Goal: Task Accomplishment & Management: Complete application form

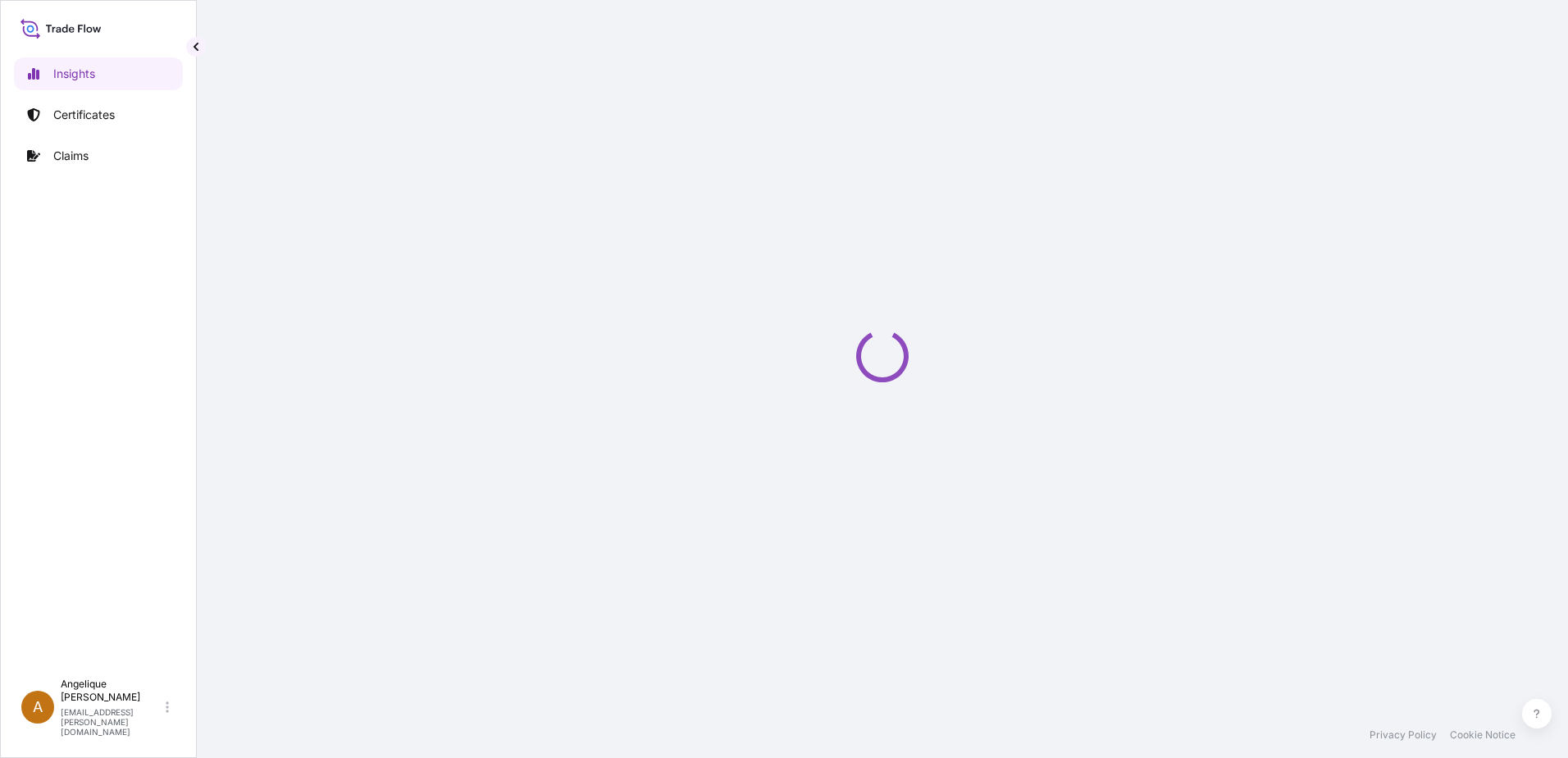
select select "2025"
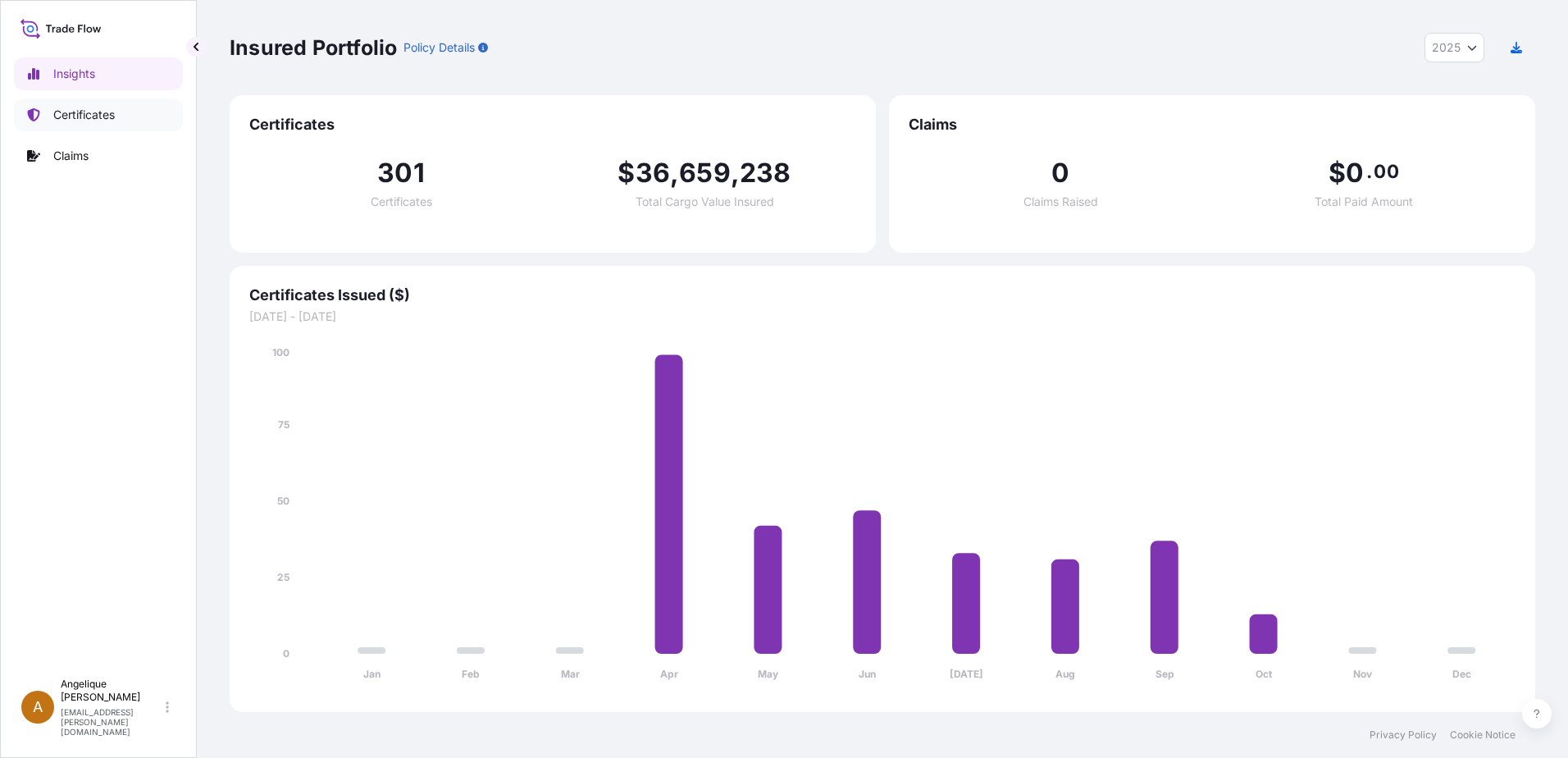
click at [111, 115] on p "Certificates" at bounding box center [84, 115] width 61 height 17
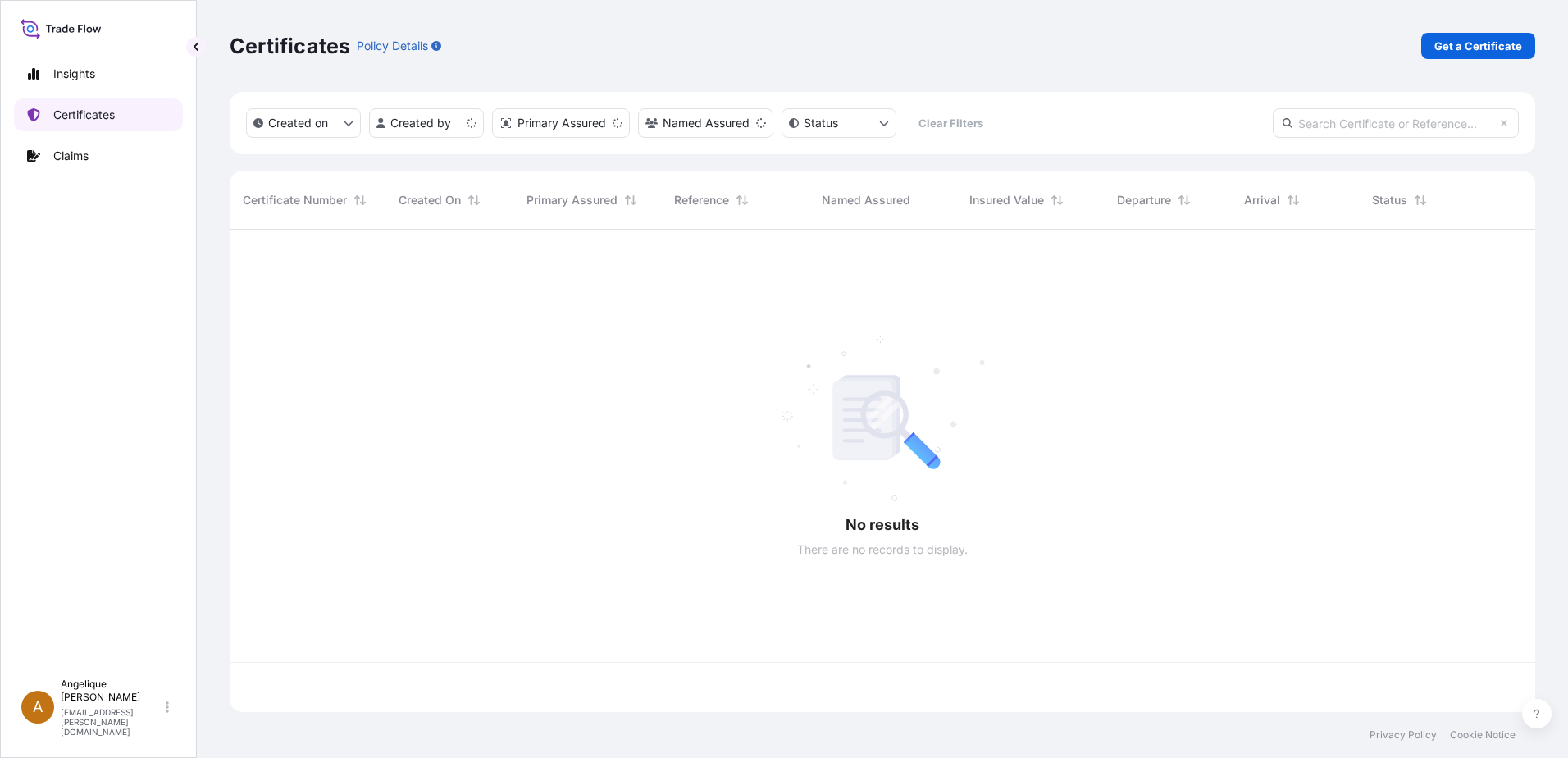
scroll to position [479, 1294]
click at [1509, 37] on link "Get a Certificate" at bounding box center [1478, 46] width 114 height 26
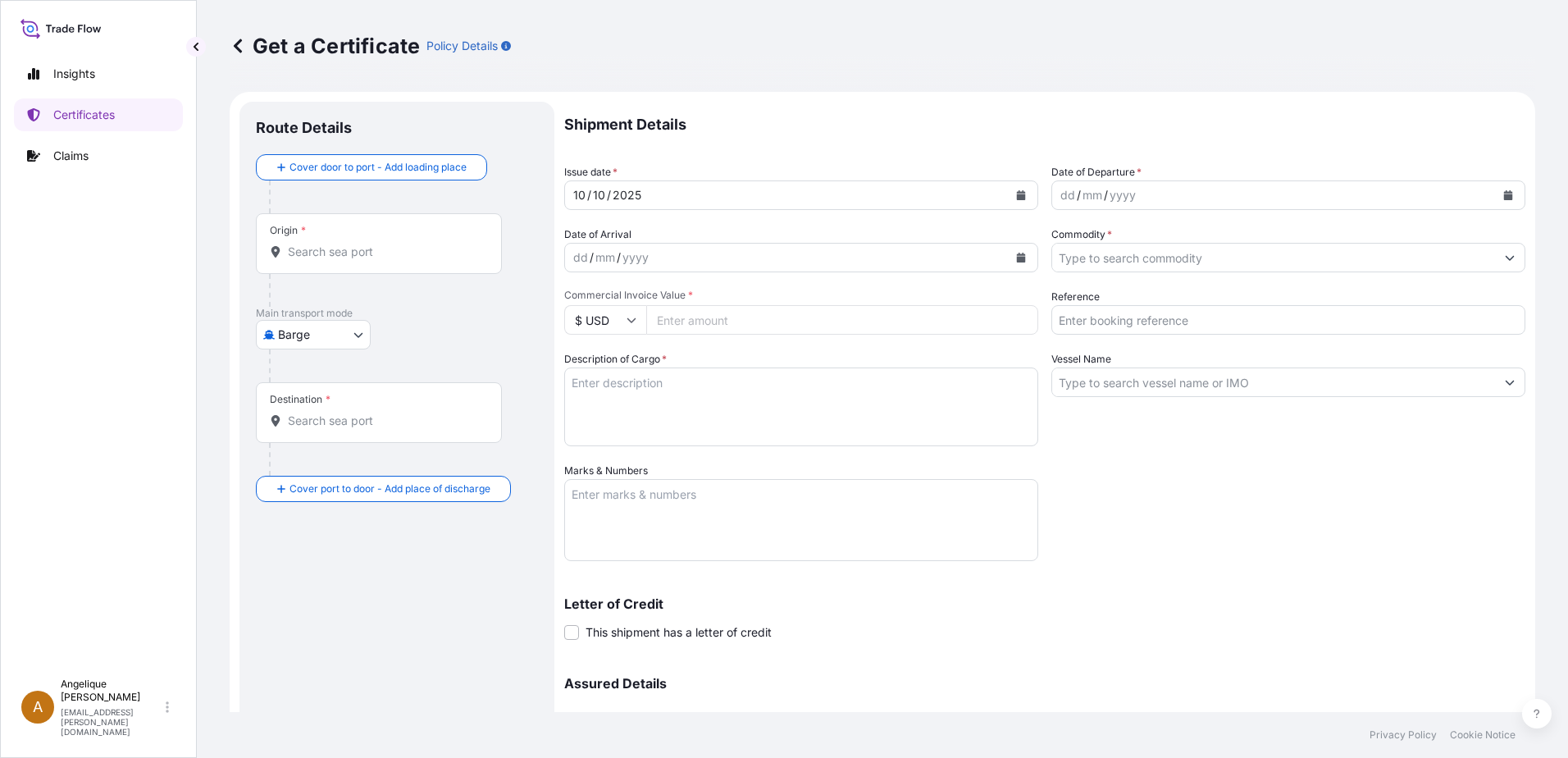
click at [358, 336] on body "Insights Certificates Claims A Angelique Gutierrez angelique.gutierrez@seaboard…" at bounding box center [784, 379] width 1568 height 758
click at [333, 466] on span "Ocean Vessel" at bounding box center [323, 465] width 73 height 17
select select "Ocean Vessel"
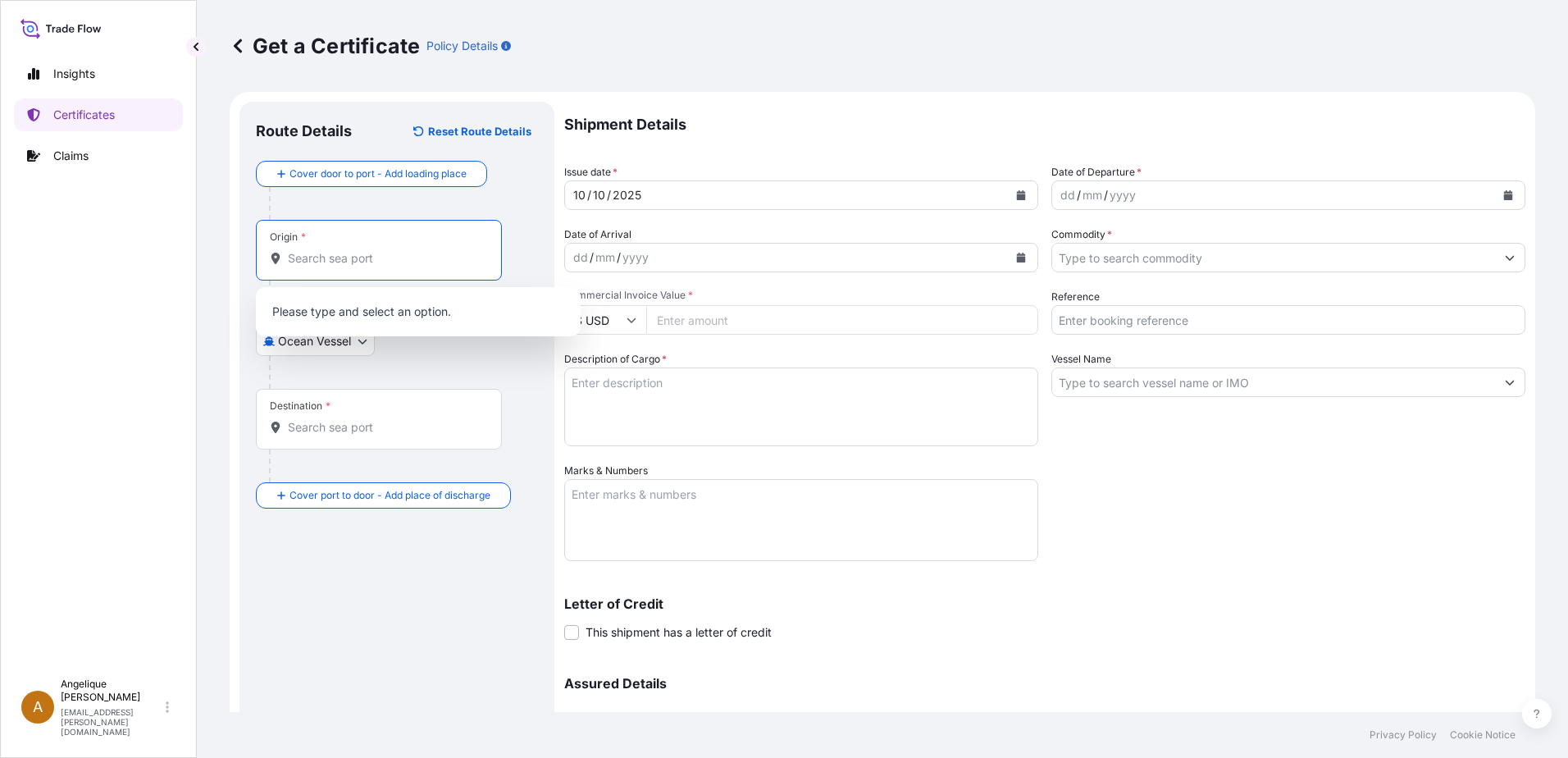
click at [303, 264] on input "Origin *" at bounding box center [384, 258] width 194 height 17
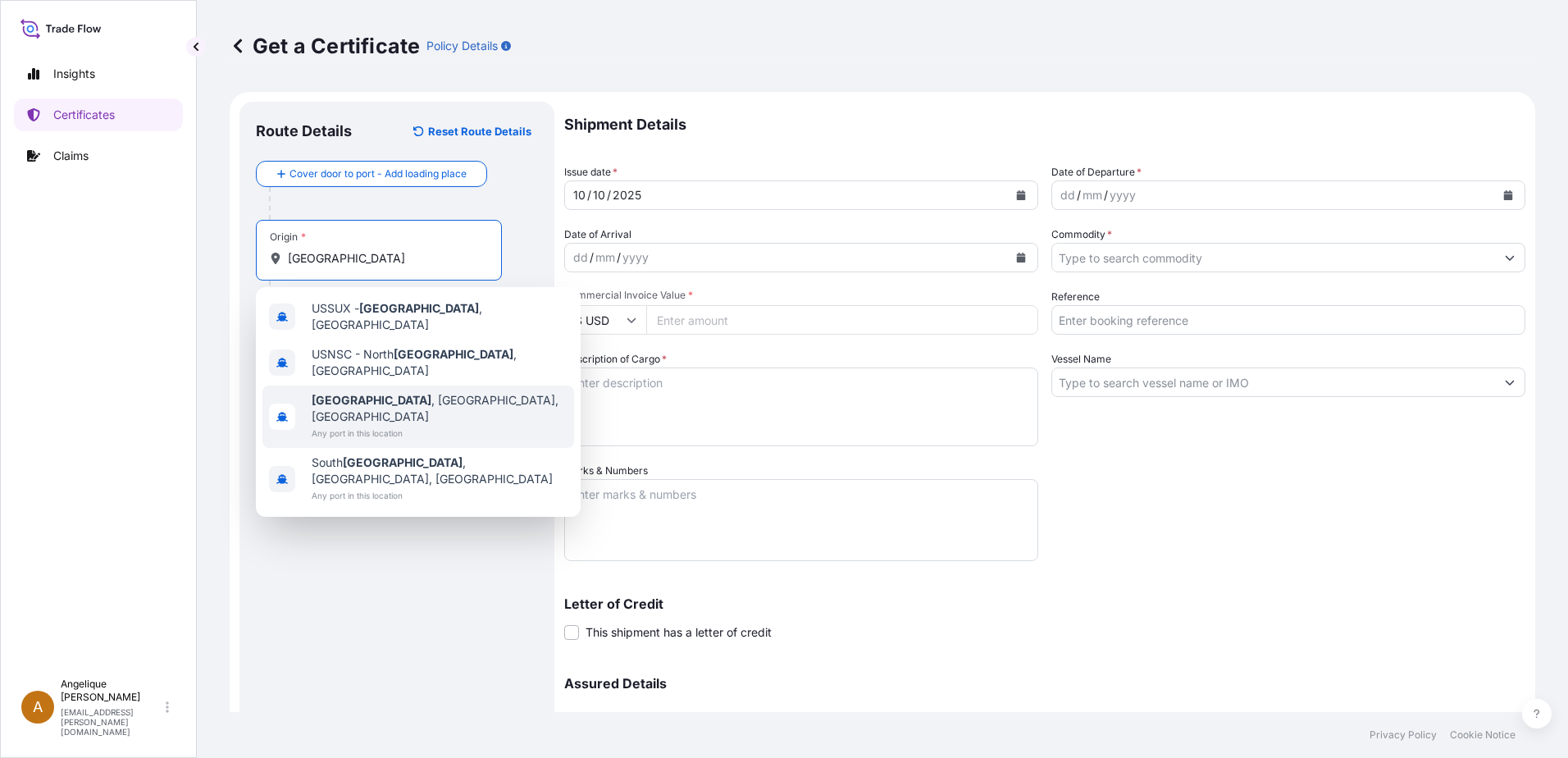
click at [442, 385] on div "Sioux City , IA, USA Any port in this location" at bounding box center [418, 416] width 311 height 62
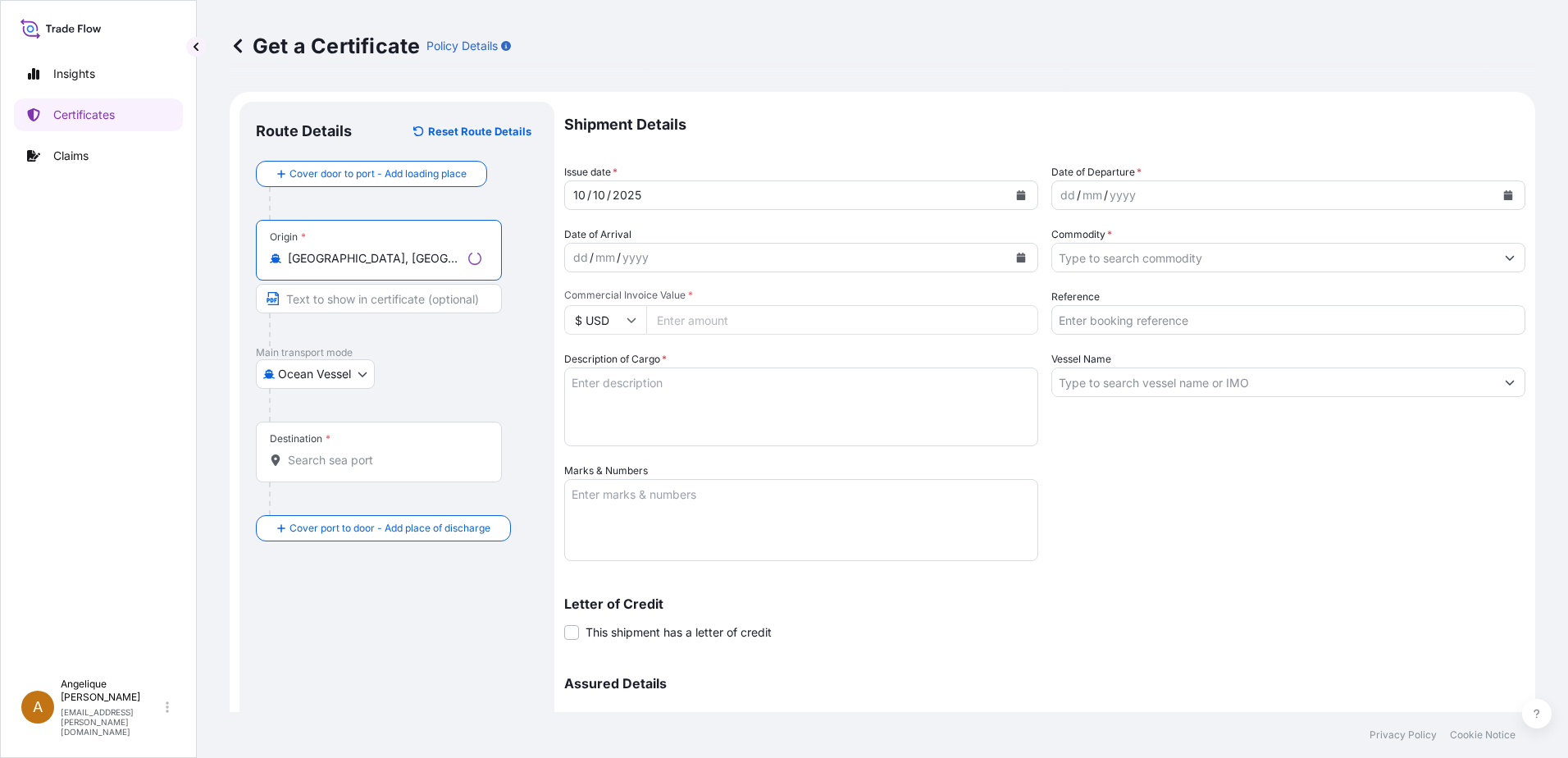
type input "Sioux City, IA, USA"
click at [347, 459] on input "Destination *" at bounding box center [384, 460] width 194 height 17
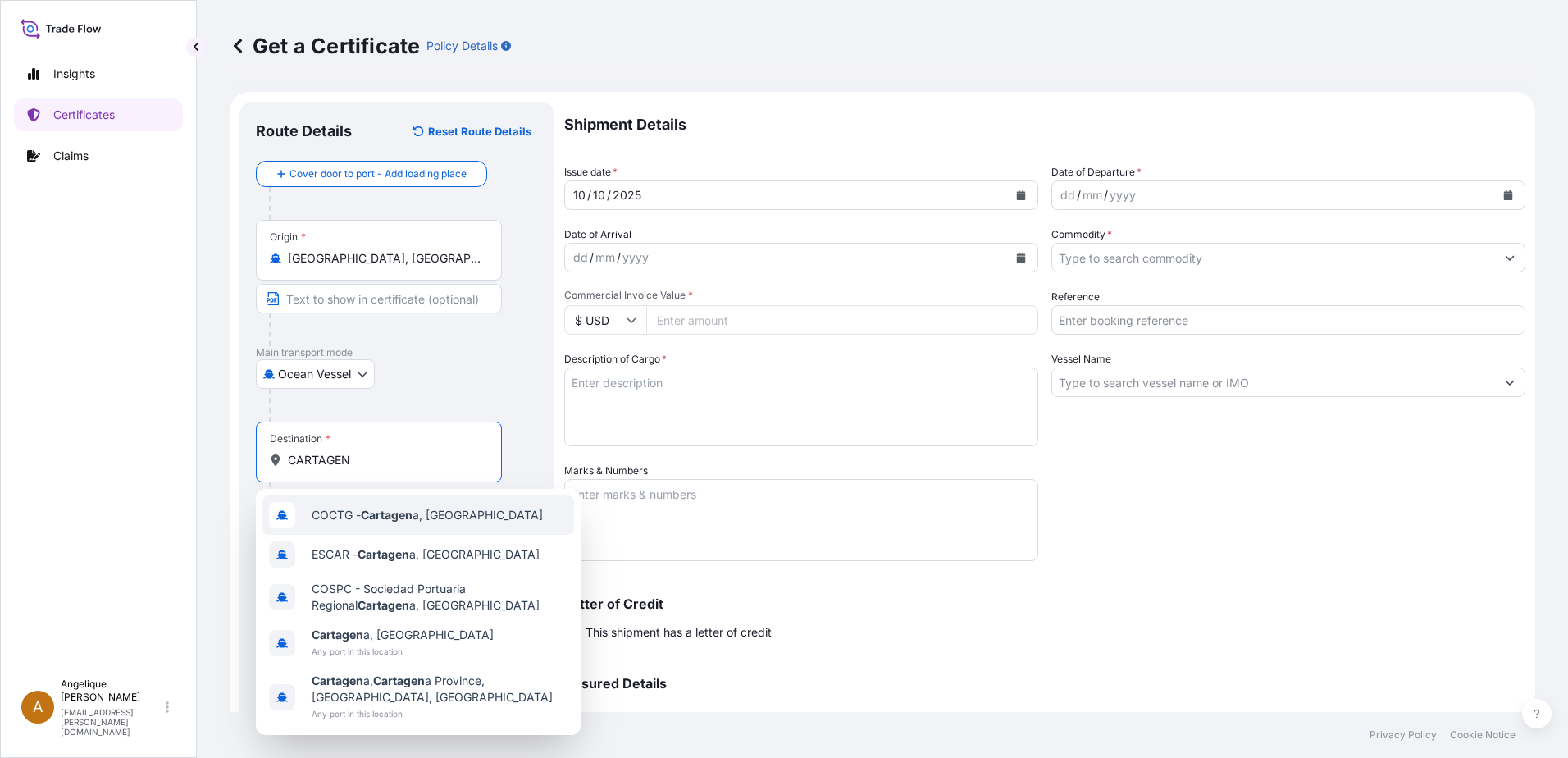
click at [350, 519] on span "COCTG - Cartagen a, Colombia" at bounding box center [427, 515] width 232 height 17
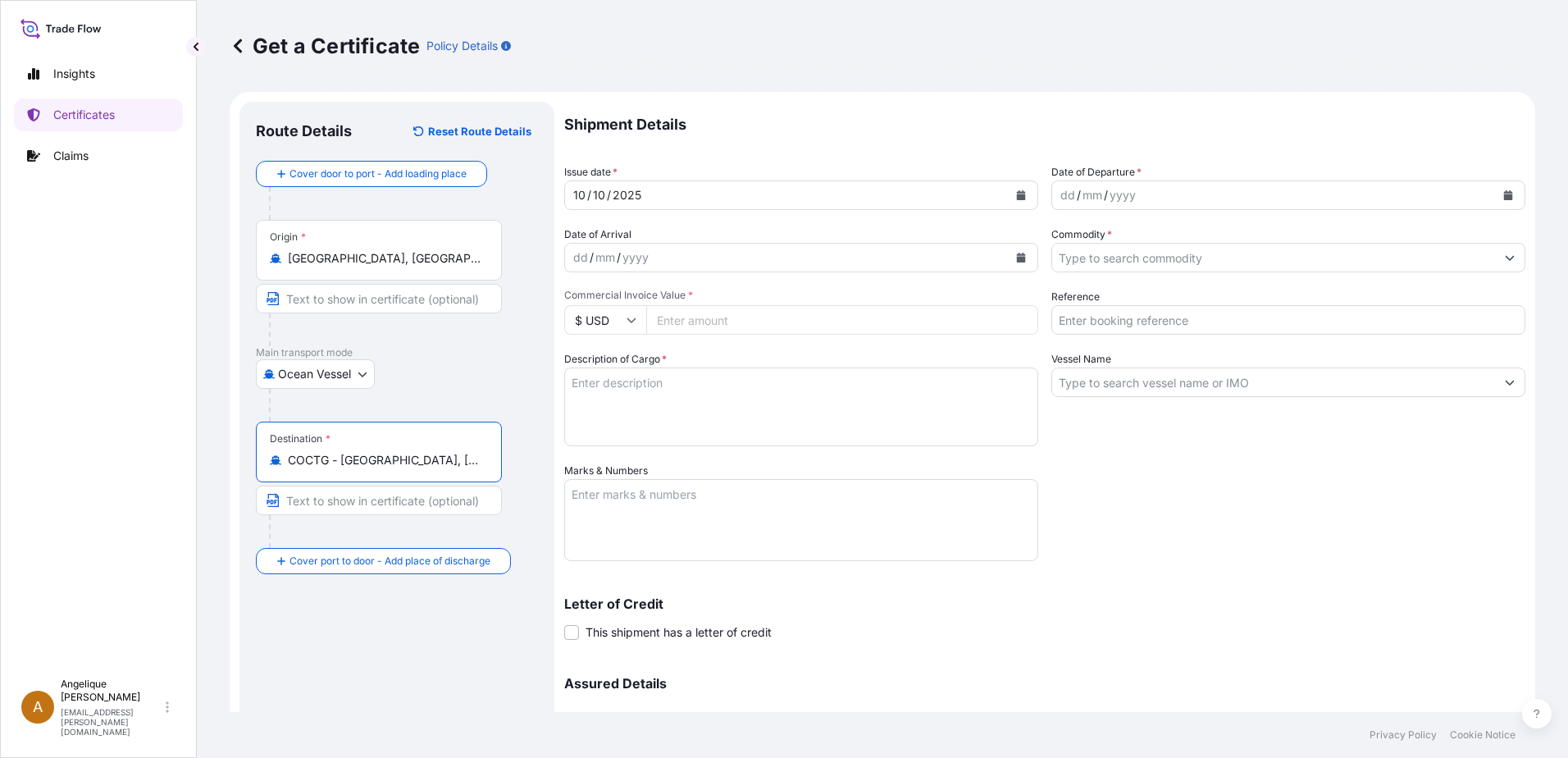
type input "COCTG - Cartagena, Colombia"
click at [1504, 199] on icon "Calendar" at bounding box center [1508, 196] width 9 height 10
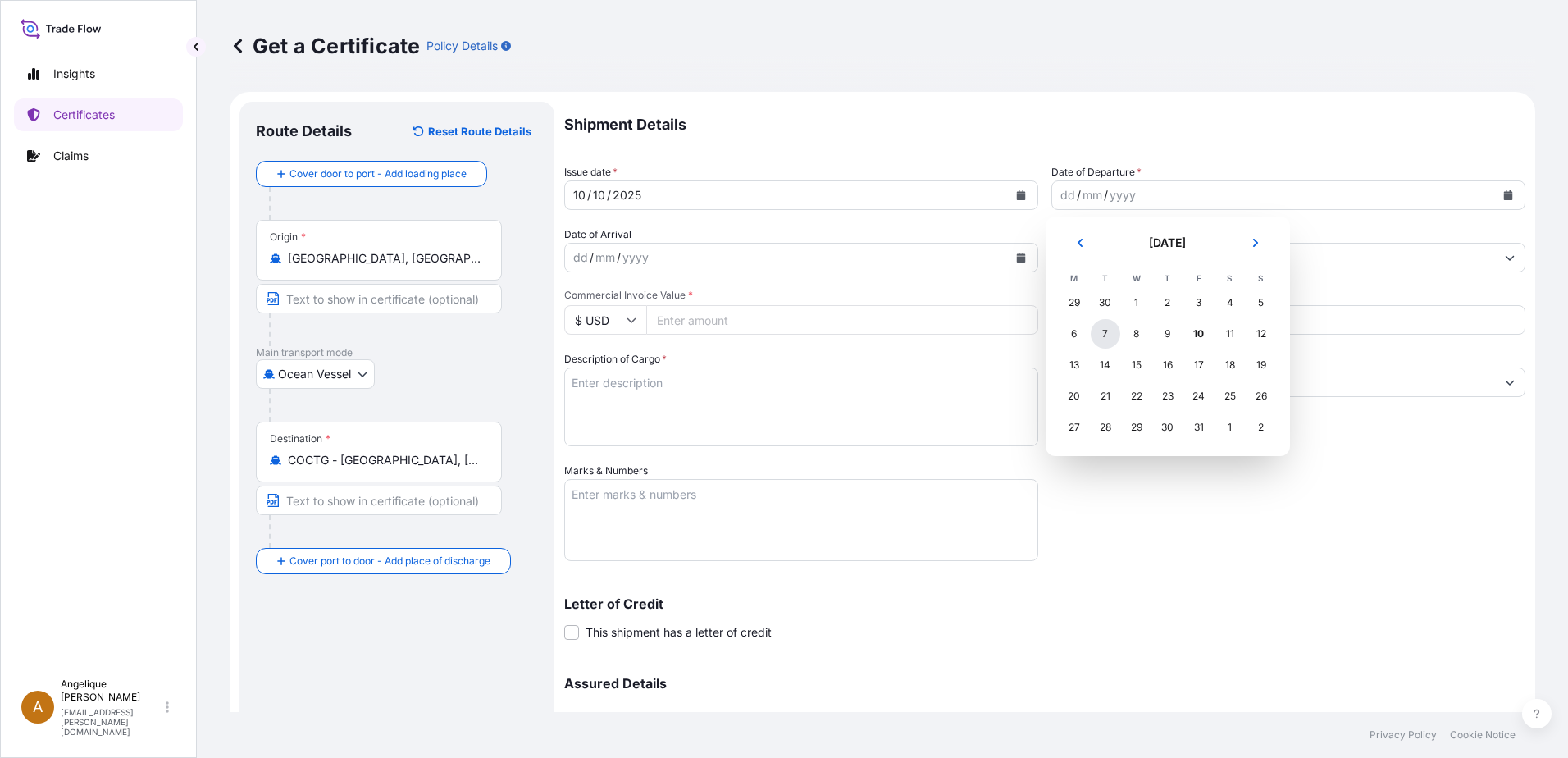
click at [1109, 339] on div "7" at bounding box center [1105, 334] width 29 height 29
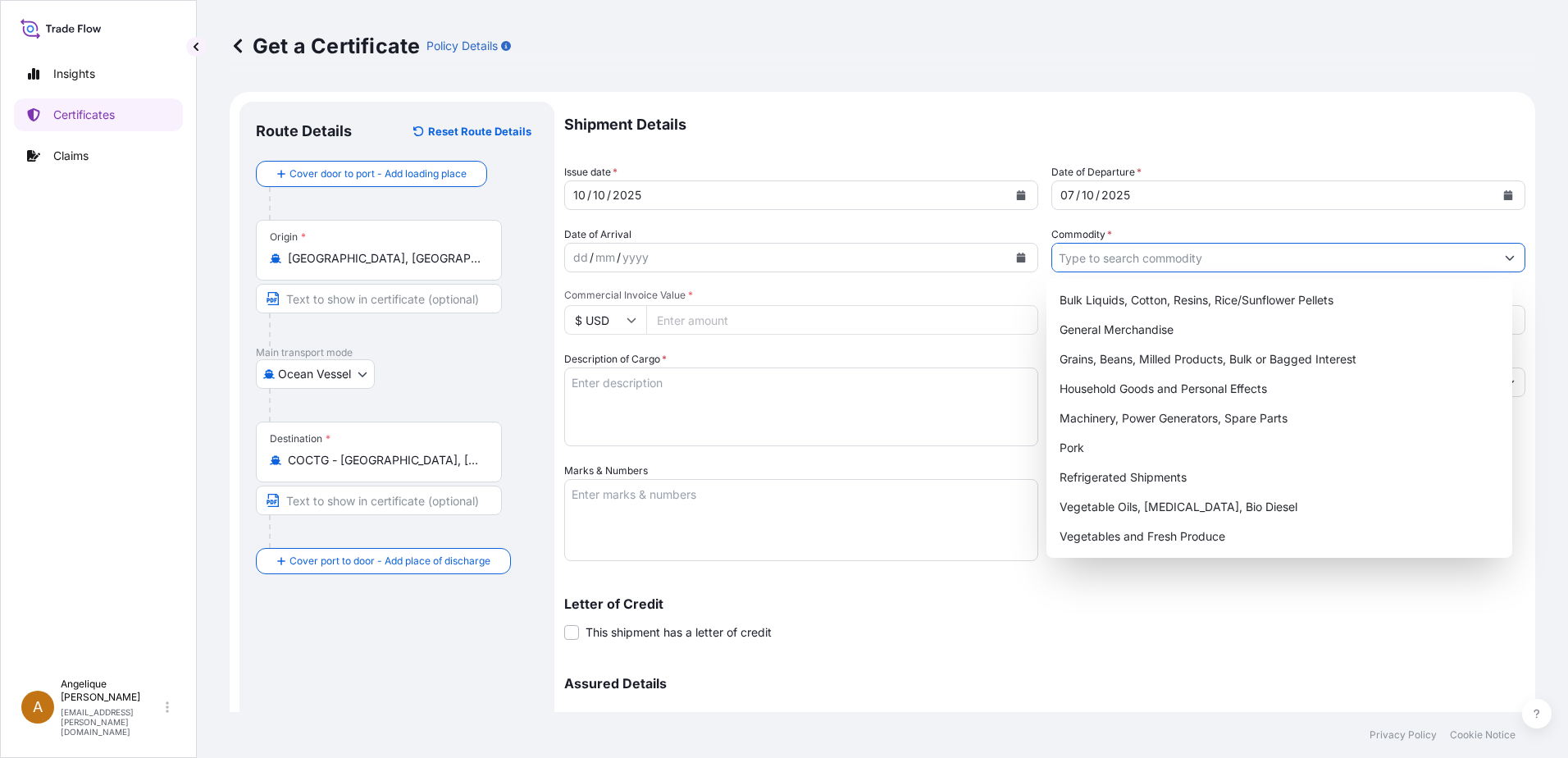
click at [1080, 262] on input "Commodity *" at bounding box center [1273, 258] width 443 height 29
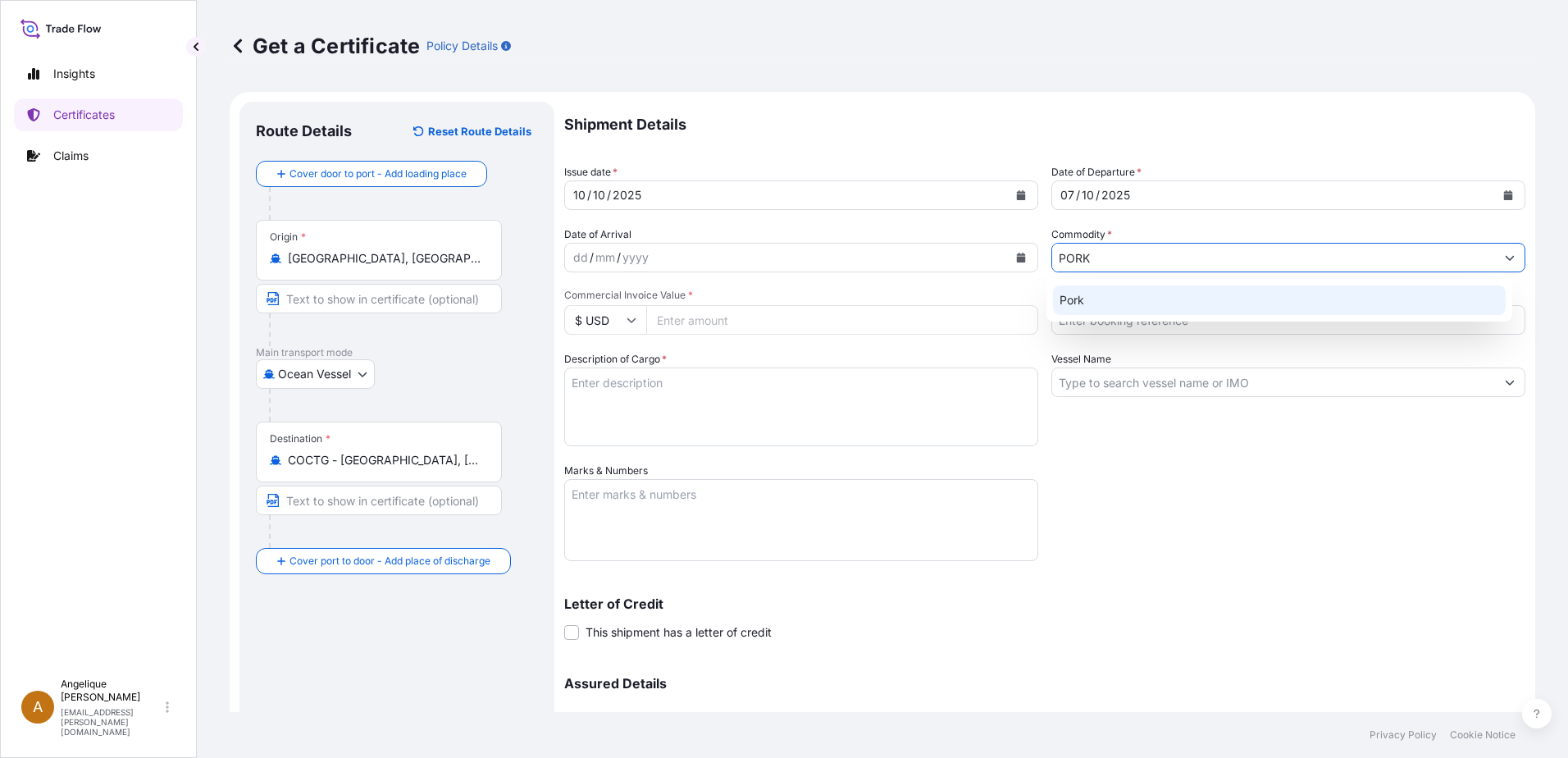
click at [1089, 300] on div "Pork" at bounding box center [1280, 300] width 453 height 29
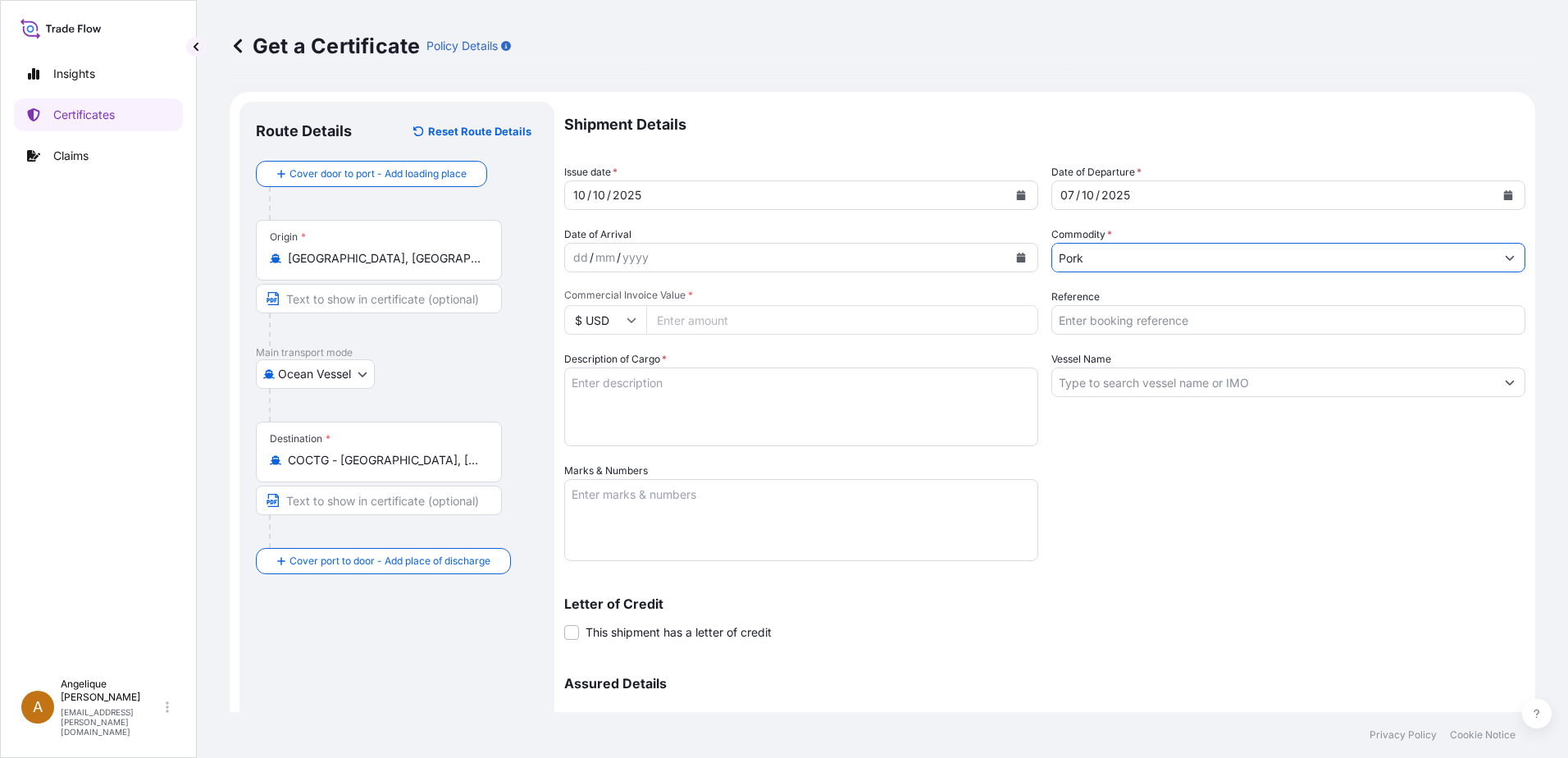
type input "Pork"
click at [724, 321] on input "Commercial Invoice Value *" at bounding box center [841, 320] width 392 height 29
type input "60117.51"
type input "2915521"
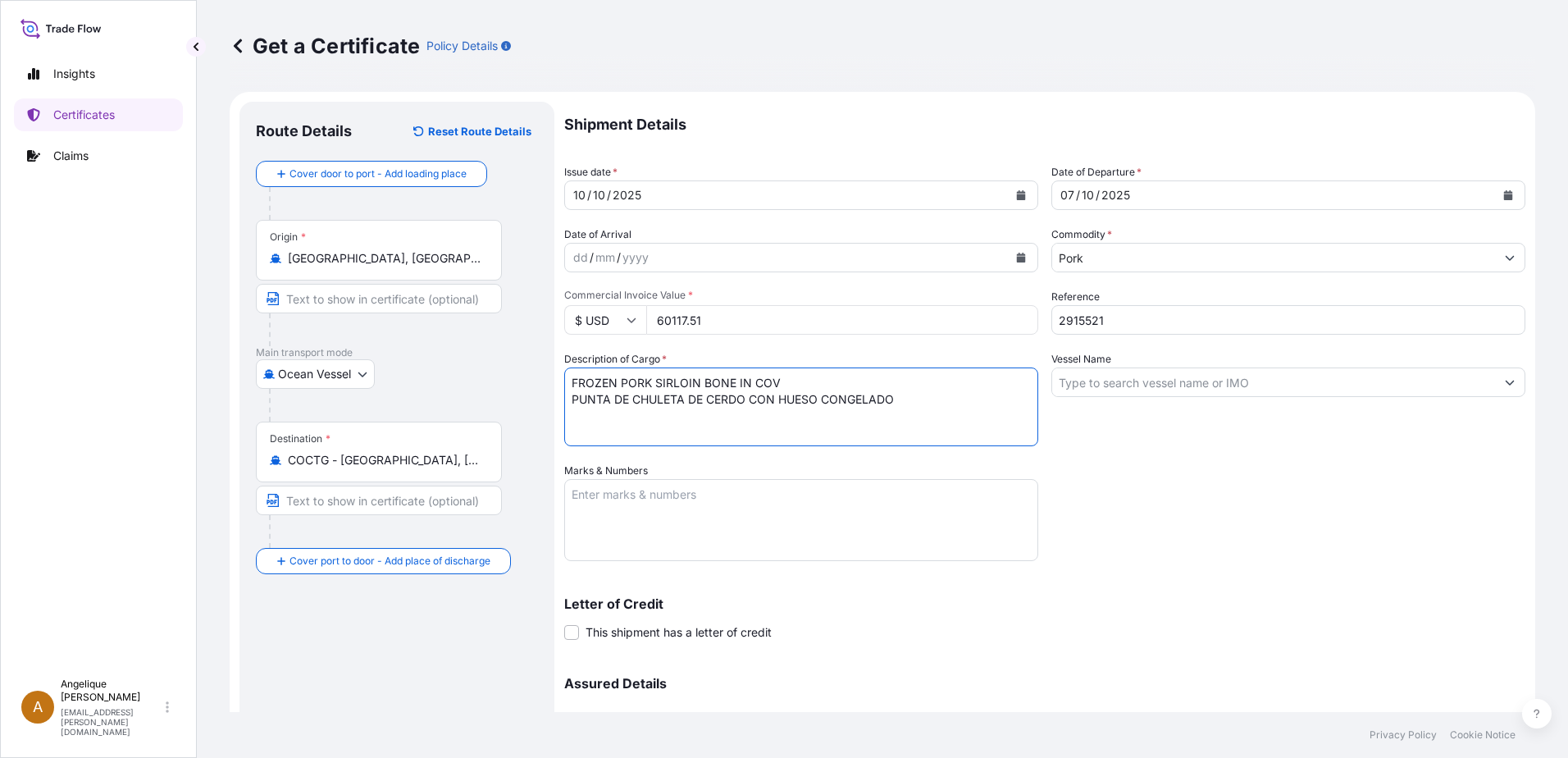
type textarea "FROZEN PORK SIRLOIN BONE IN COV PUNTA DE CHULETA DE CERDO CON HUESO CONGELADO"
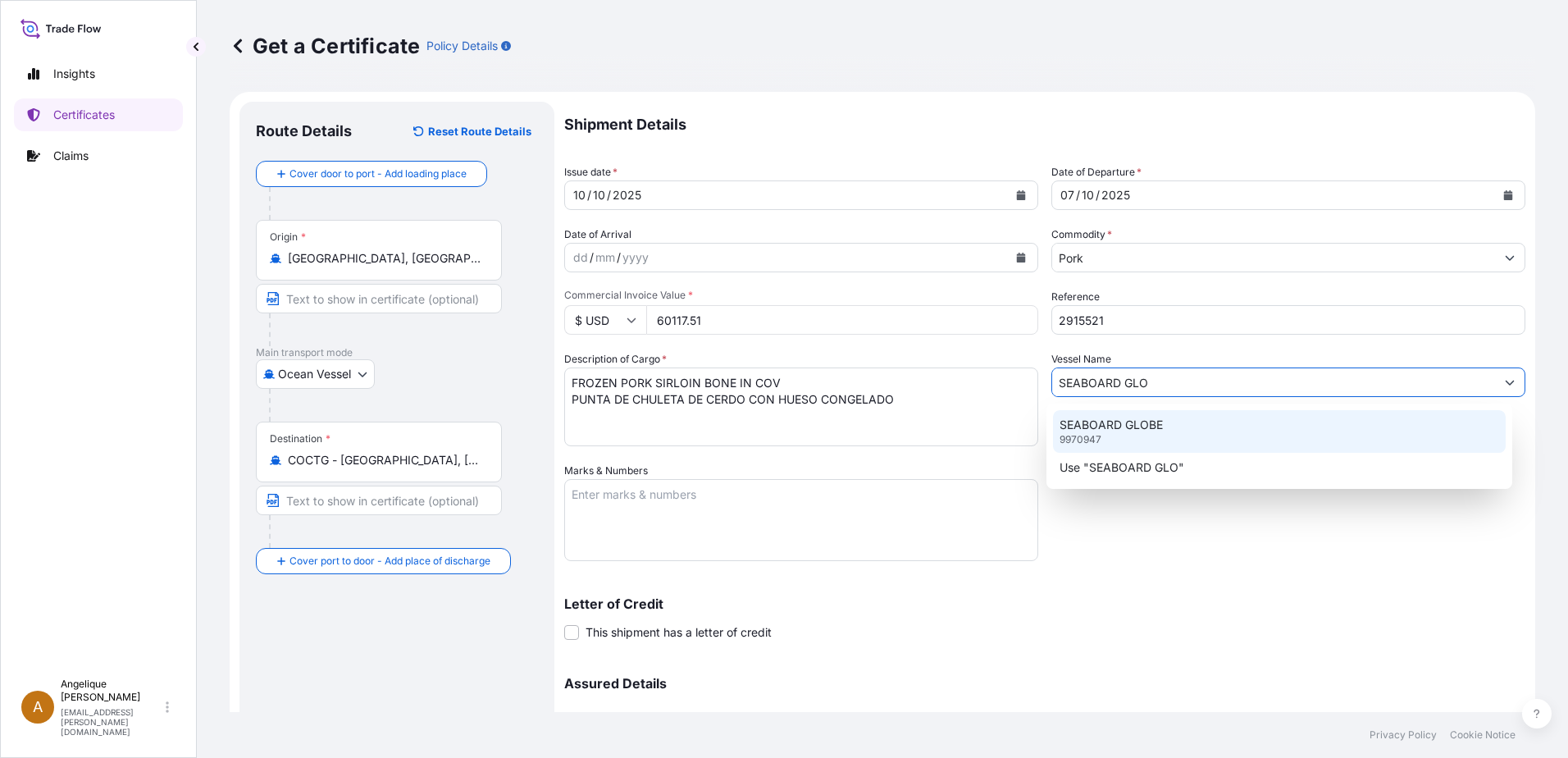
click at [1121, 429] on p "SEABOARD GLOBE" at bounding box center [1111, 424] width 103 height 17
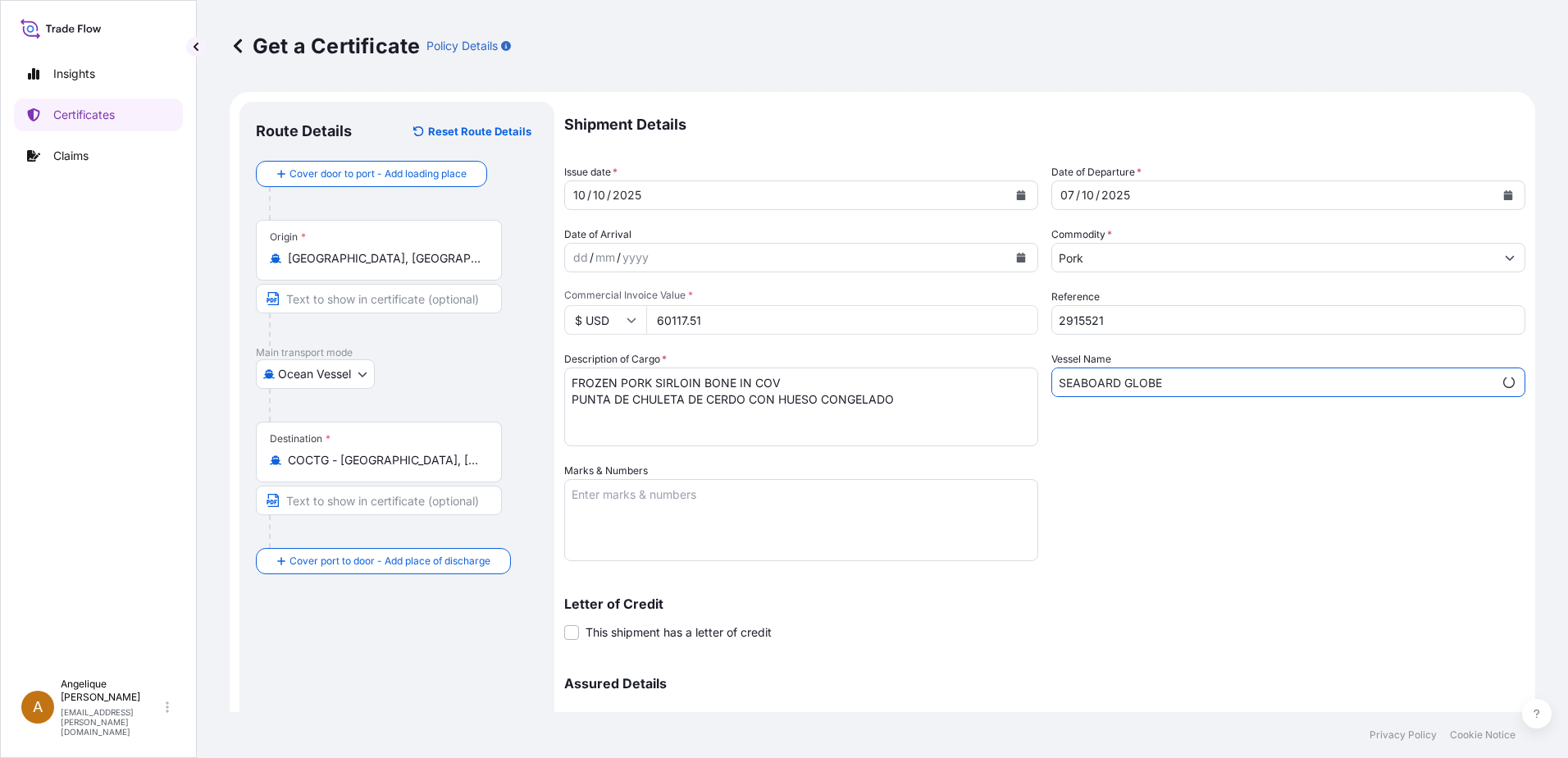
type input "SEABOARD GLOBE"
click at [654, 510] on textarea "Marks & Numbers" at bounding box center [801, 520] width 474 height 82
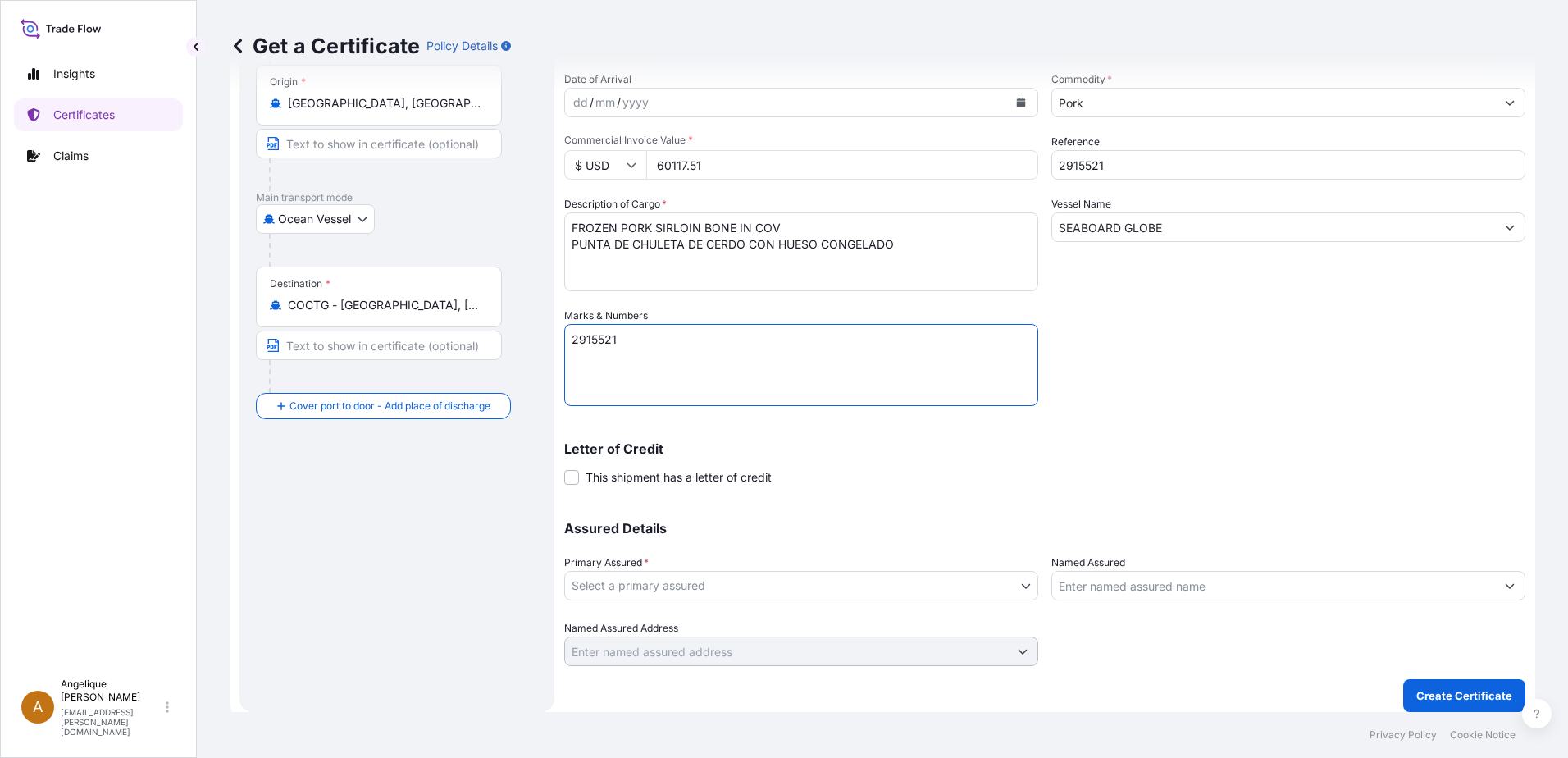
scroll to position [164, 0]
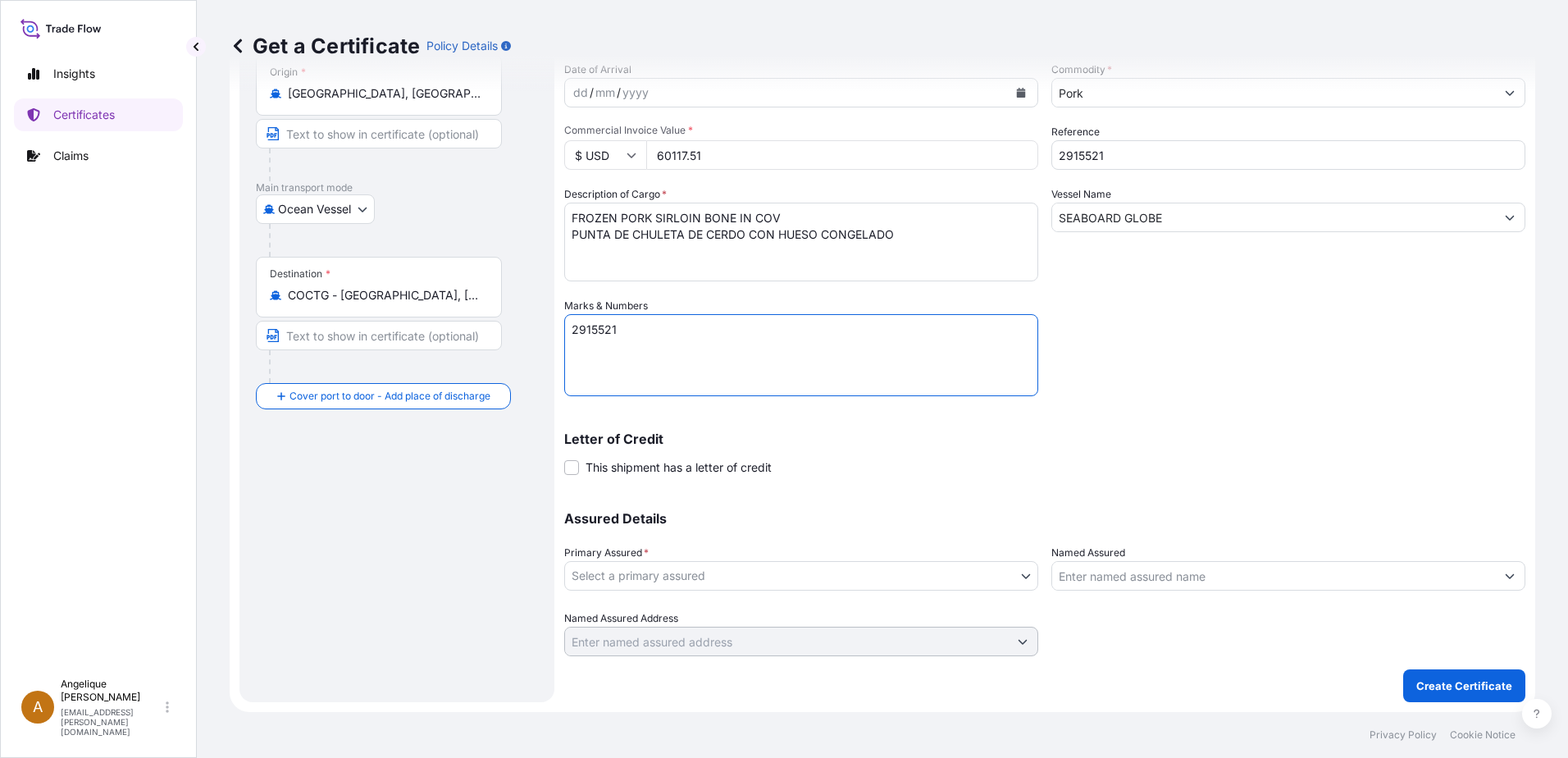
type textarea "2915521"
click at [581, 577] on body "Insights Certificates Claims A Angelique Gutierrez angelique.gutierrez@seaboard…" at bounding box center [784, 379] width 1568 height 758
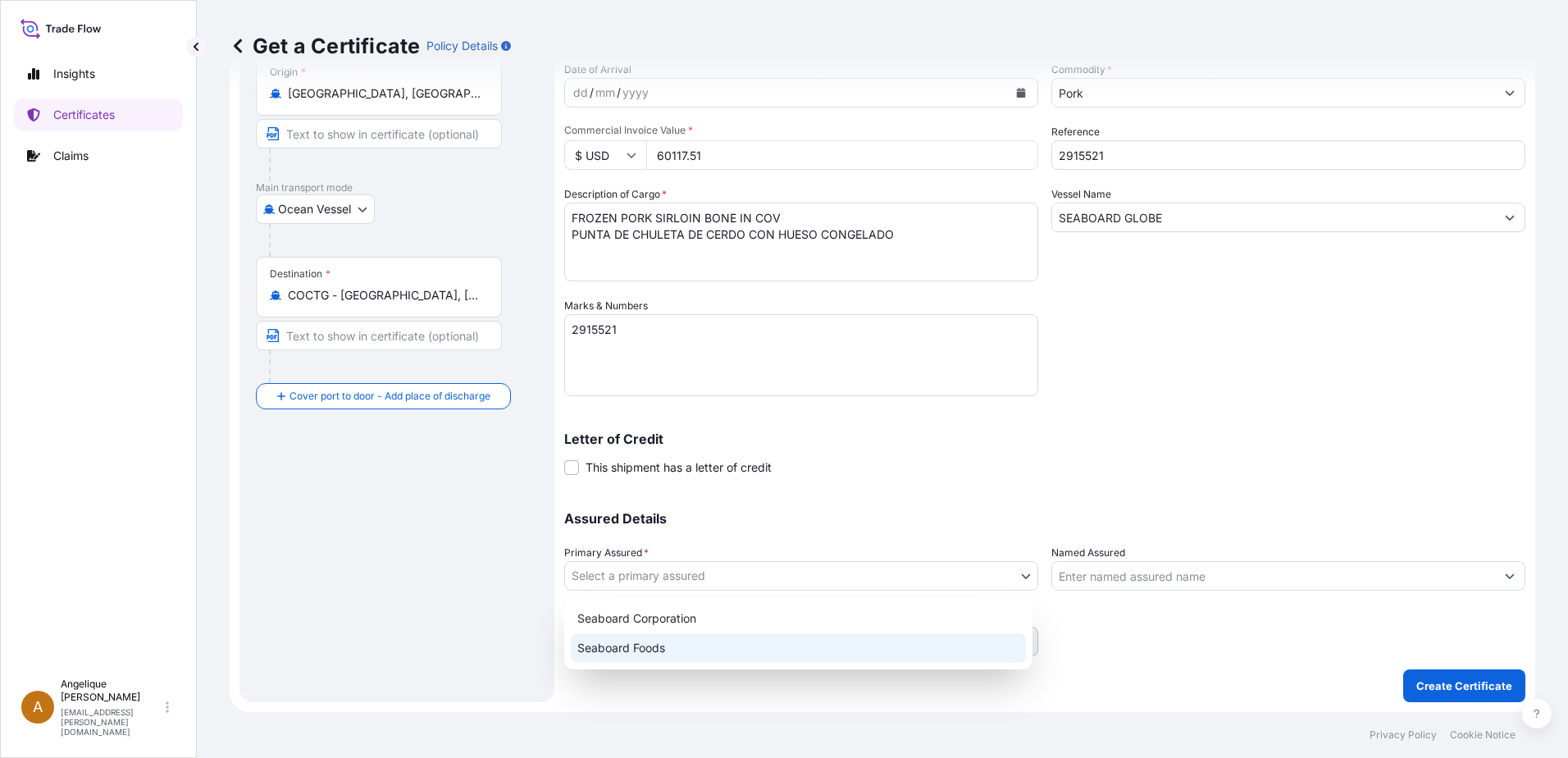
click at [610, 653] on div "Seaboard Foods" at bounding box center [799, 648] width 455 height 29
select select "31638"
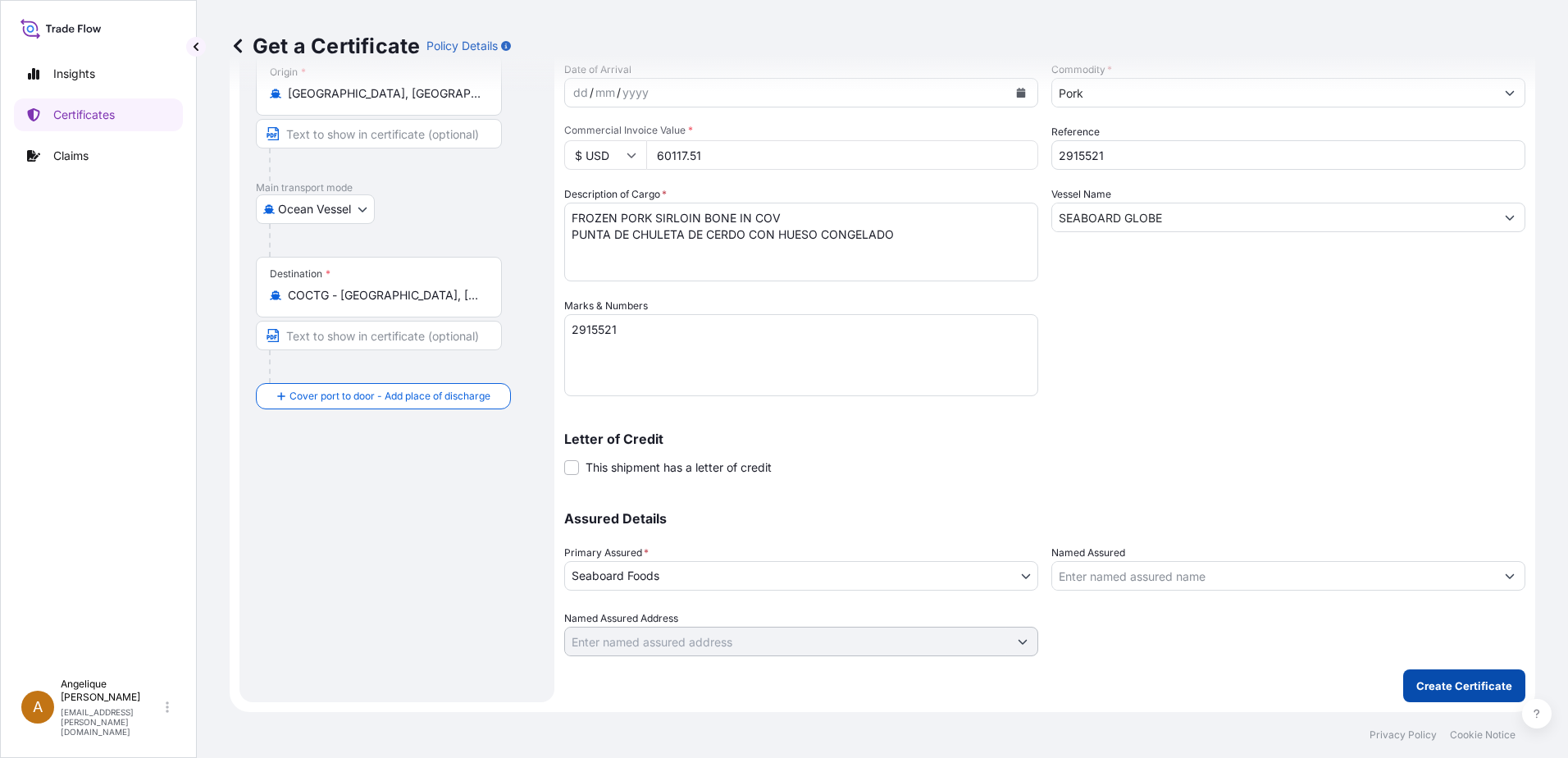
click at [1461, 680] on p "Create Certificate" at bounding box center [1464, 685] width 96 height 17
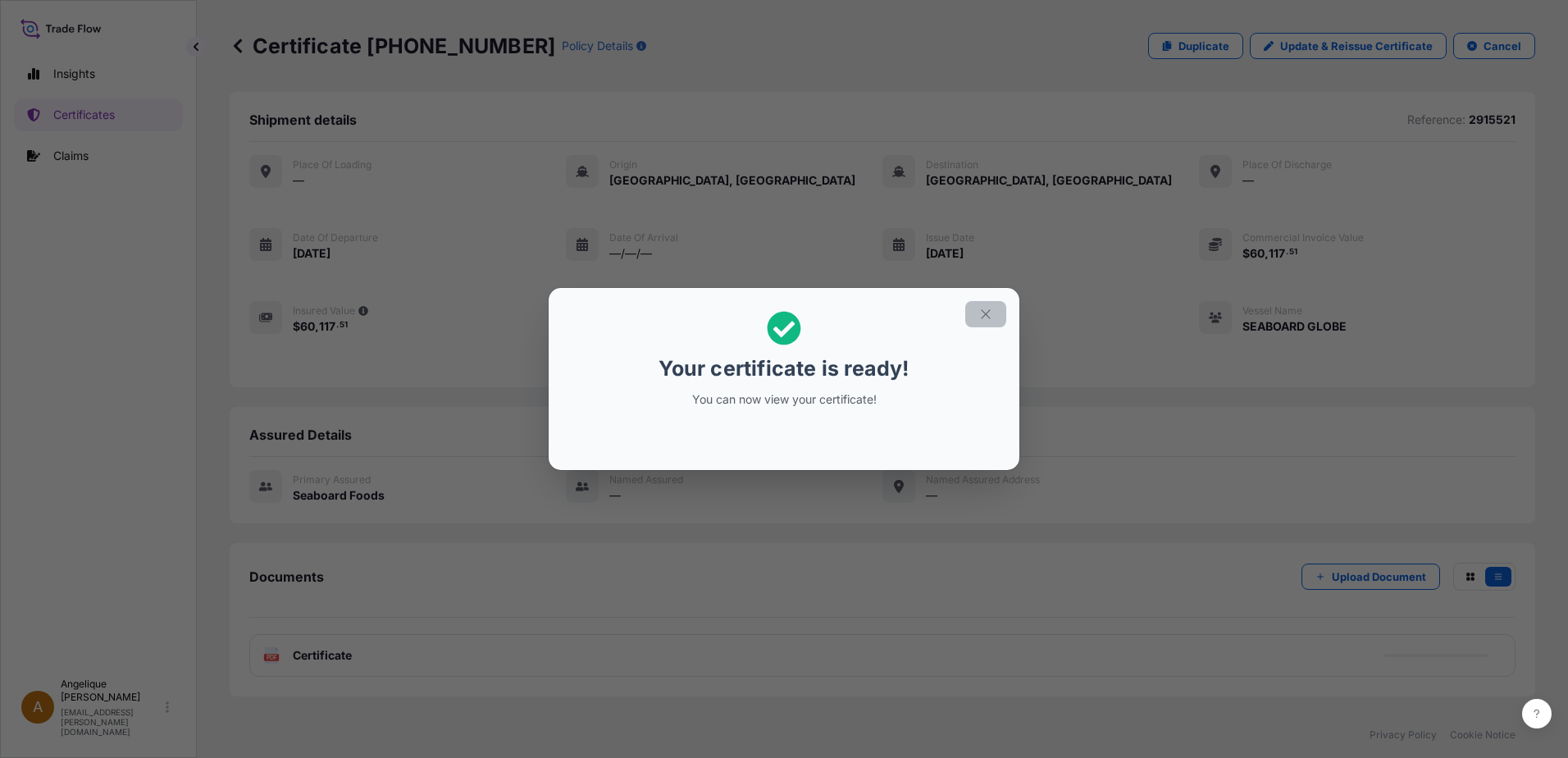
click at [989, 307] on icon "button" at bounding box center [985, 313] width 15 height 15
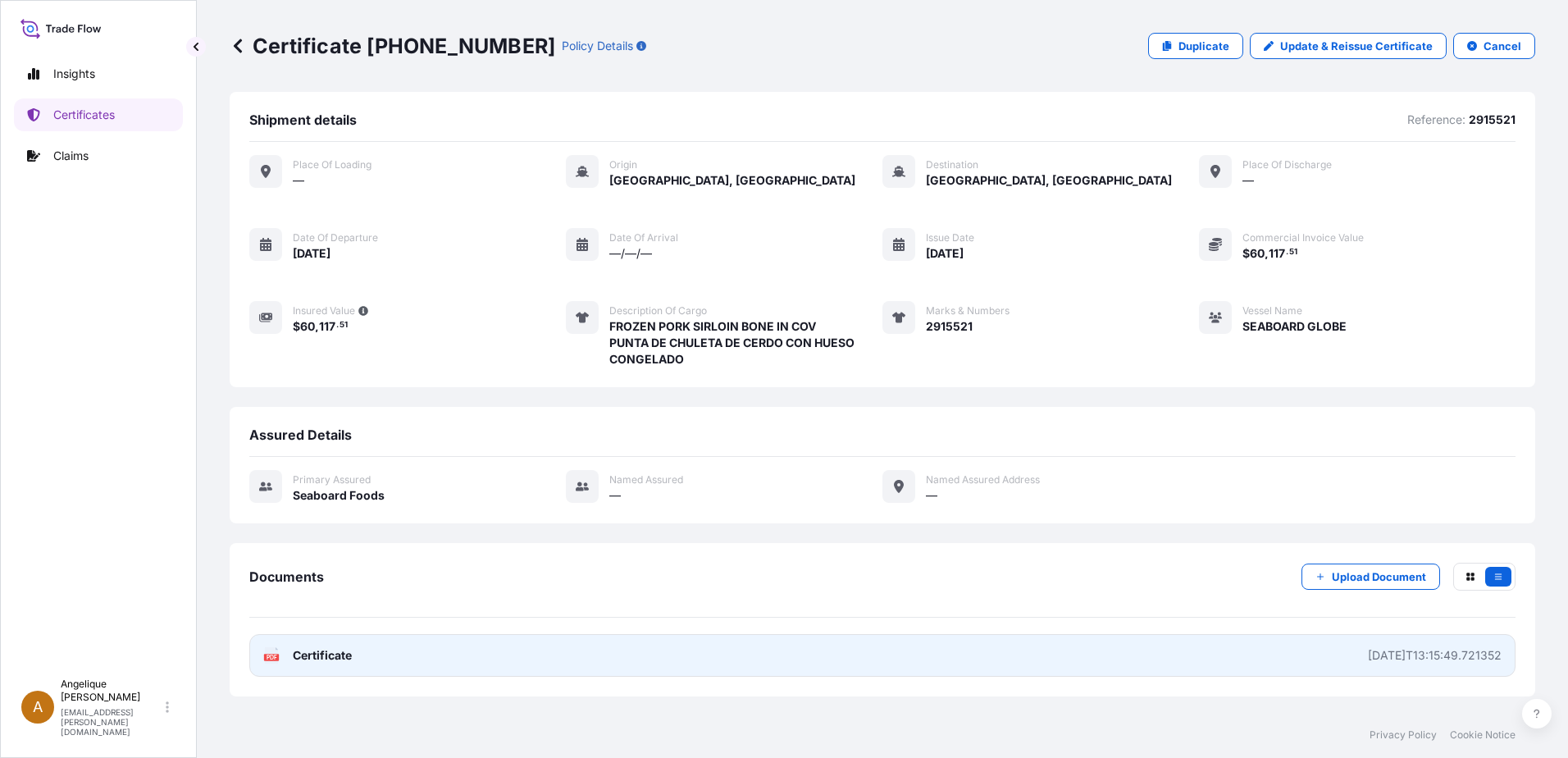
click at [1047, 664] on link "PDF Certificate 2025-10-10T13:15:49.721352" at bounding box center [882, 656] width 1266 height 43
